Goal: Transaction & Acquisition: Purchase product/service

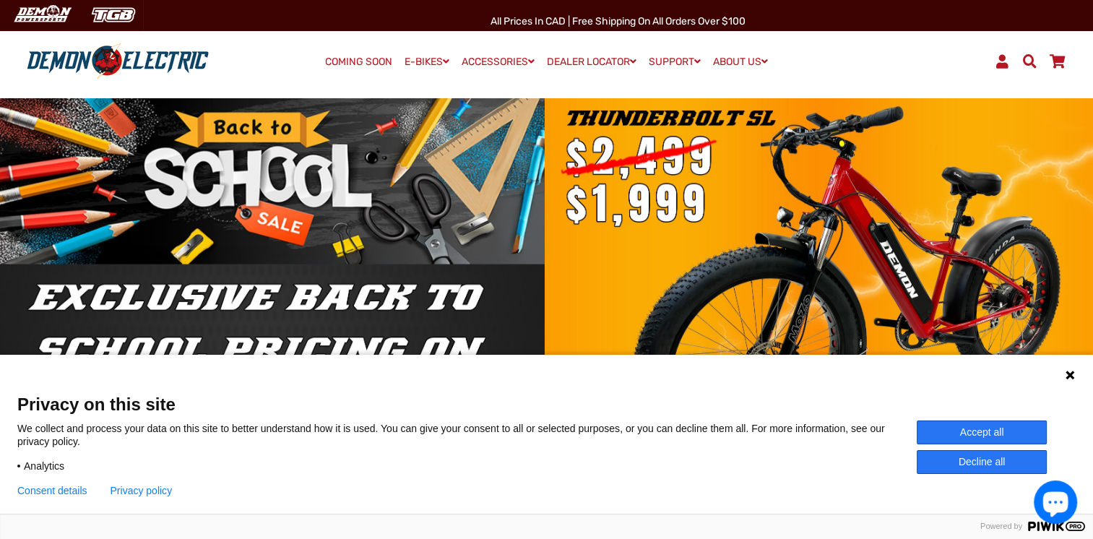
click at [1069, 376] on icon at bounding box center [1069, 374] width 9 height 9
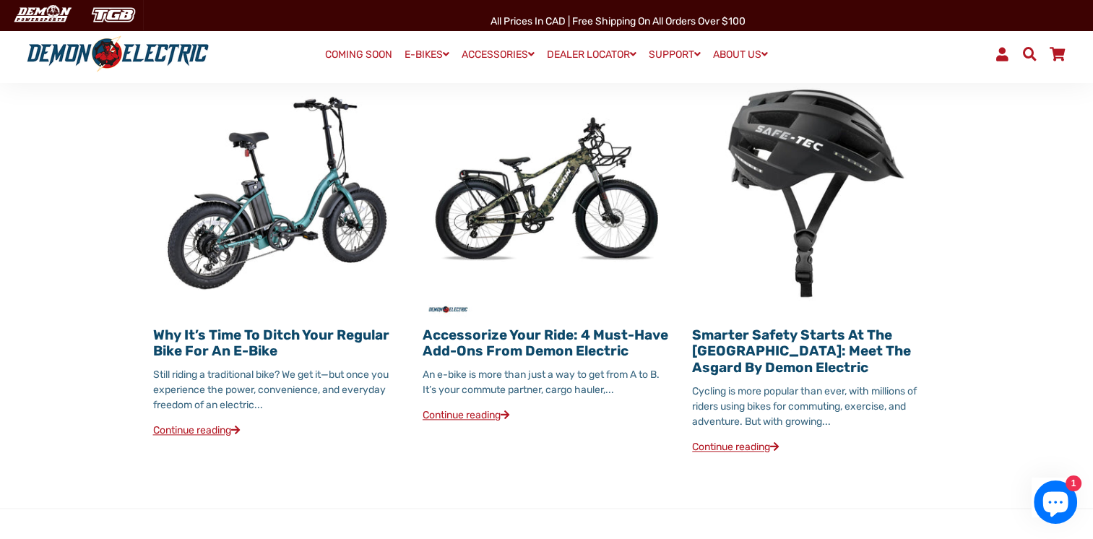
scroll to position [1589, 0]
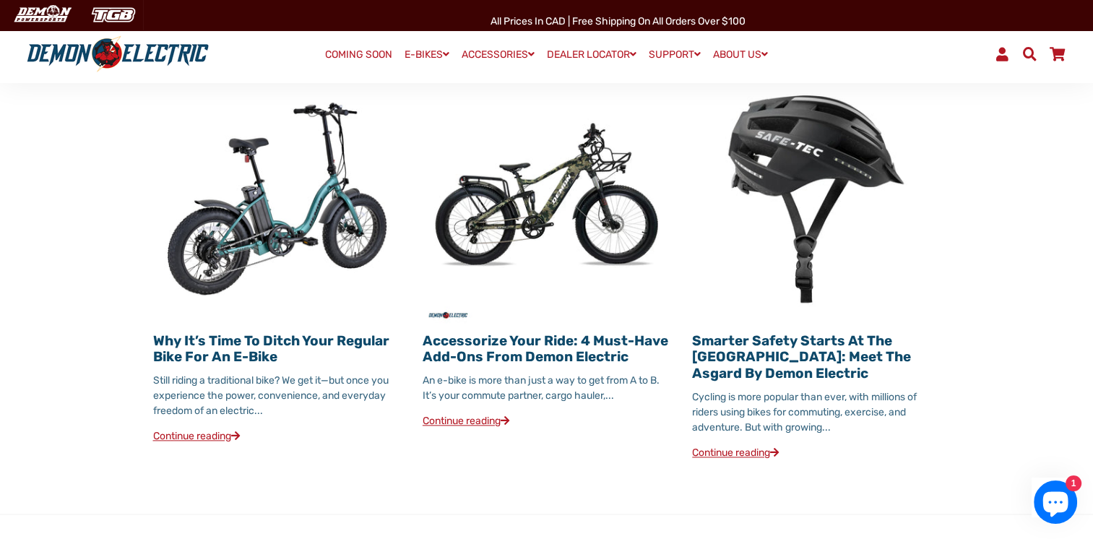
click at [463, 415] on link "Continue reading" at bounding box center [465, 421] width 87 height 12
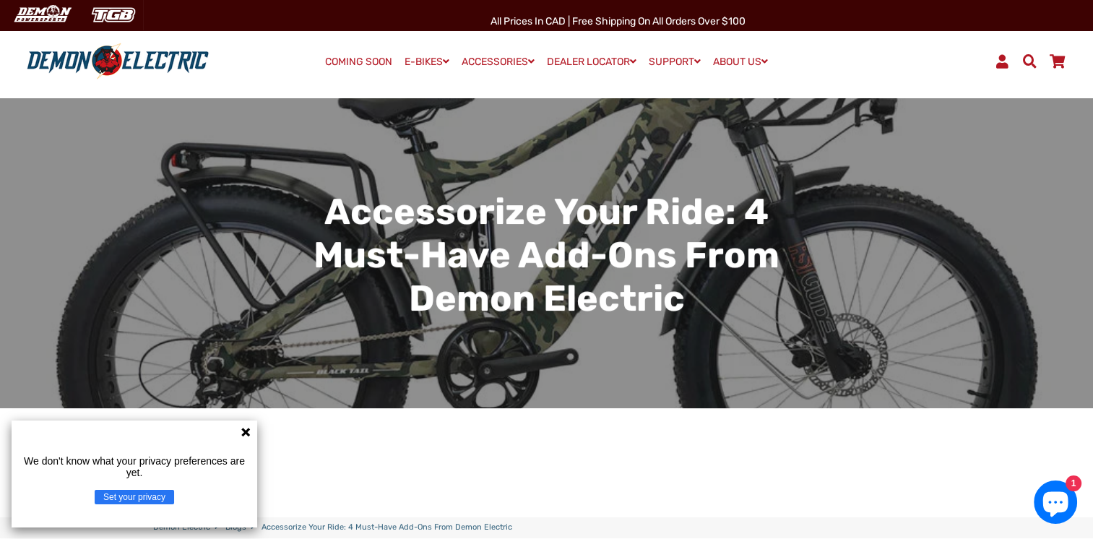
click at [248, 433] on icon at bounding box center [245, 432] width 9 height 9
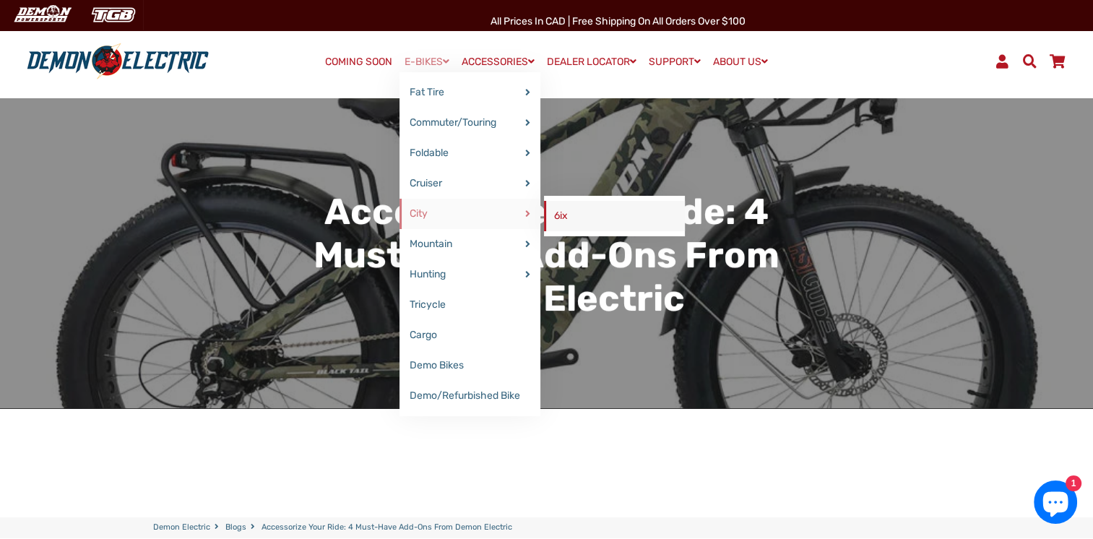
click at [550, 212] on link "6ix" at bounding box center [614, 216] width 141 height 30
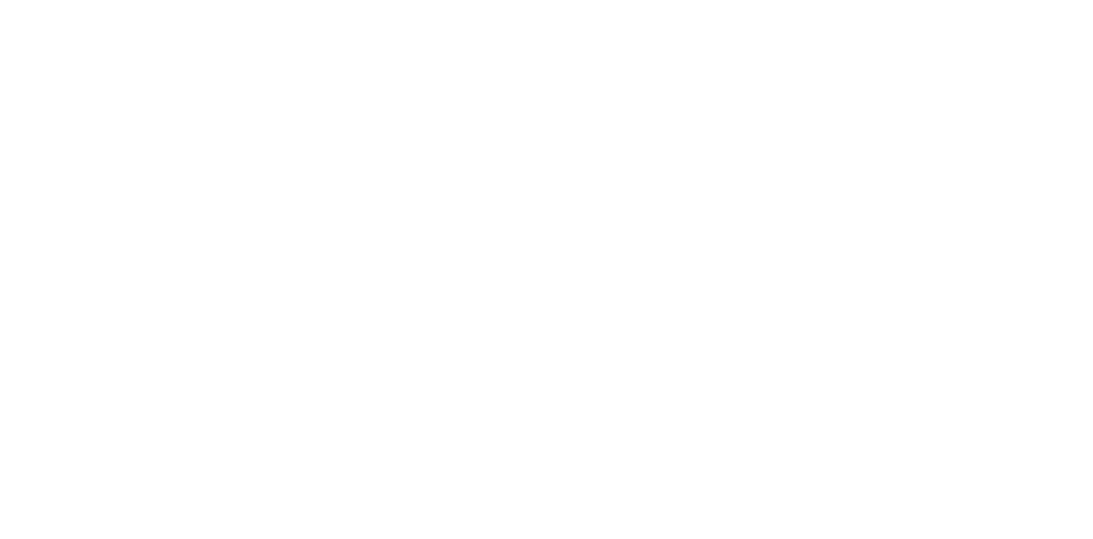
select select "******"
